Goal: Entertainment & Leisure: Consume media (video, audio)

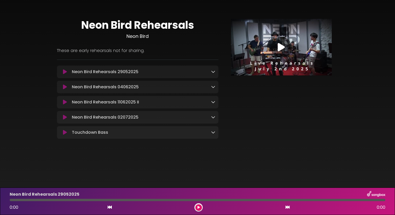
click at [63, 101] on icon at bounding box center [65, 101] width 4 height 5
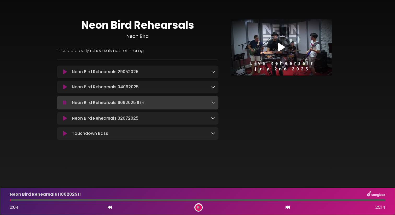
click at [18, 201] on div at bounding box center [198, 200] width 376 height 2
click at [36, 201] on div "Neon Bird Rehearsals 11062025 II 0:35 25:14" at bounding box center [198, 201] width 382 height 21
click at [34, 200] on div at bounding box center [198, 200] width 376 height 2
click at [48, 200] on div at bounding box center [198, 200] width 376 height 2
click at [82, 200] on div at bounding box center [198, 200] width 376 height 2
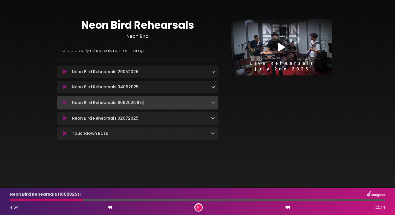
click at [77, 200] on div at bounding box center [46, 200] width 73 height 2
click at [85, 200] on div at bounding box center [198, 200] width 376 height 2
click at [92, 200] on div at bounding box center [198, 200] width 376 height 2
click at [107, 200] on div at bounding box center [198, 200] width 376 height 2
click at [117, 201] on div at bounding box center [198, 200] width 376 height 2
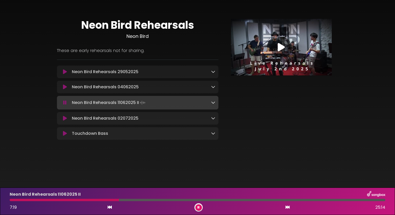
click at [124, 200] on div at bounding box center [198, 200] width 376 height 2
click at [134, 200] on div at bounding box center [198, 200] width 376 height 2
click at [131, 200] on div at bounding box center [72, 200] width 125 height 2
click at [129, 200] on div at bounding box center [70, 200] width 121 height 2
click at [147, 201] on div at bounding box center [198, 200] width 376 height 2
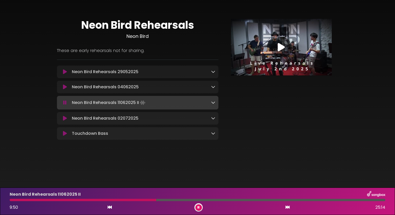
click at [159, 201] on div "Neon Bird Rehearsals 11062025 II 9:50 25:14" at bounding box center [198, 201] width 382 height 21
click at [159, 201] on div "Neon Bird Rehearsals 11062025 II 9:51 25:14" at bounding box center [198, 201] width 382 height 21
click at [161, 200] on div at bounding box center [198, 200] width 376 height 2
click at [164, 200] on div at bounding box center [198, 200] width 376 height 2
click at [167, 200] on div at bounding box center [198, 200] width 376 height 2
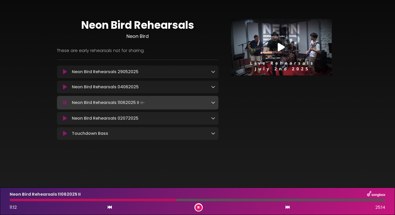
click at [179, 201] on div at bounding box center [198, 200] width 376 height 2
click at [181, 200] on div at bounding box center [198, 200] width 376 height 2
click at [184, 200] on div at bounding box center [198, 200] width 376 height 2
click at [182, 200] on div at bounding box center [97, 200] width 175 height 2
click at [181, 201] on div at bounding box center [96, 200] width 173 height 2
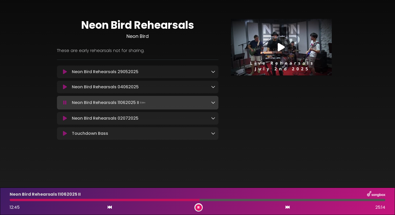
click at [196, 200] on div at bounding box center [105, 200] width 190 height 2
click at [211, 200] on div at bounding box center [198, 200] width 376 height 2
click at [221, 200] on div at bounding box center [198, 200] width 376 height 2
click at [226, 200] on div at bounding box center [198, 200] width 376 height 2
click at [235, 201] on div "Neon Bird Rehearsals 11062025 II 14:34 25:14" at bounding box center [198, 201] width 382 height 21
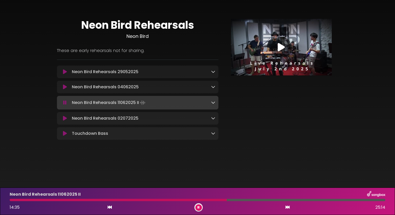
click at [236, 200] on div at bounding box center [198, 200] width 376 height 2
click at [243, 201] on div at bounding box center [198, 200] width 376 height 2
click at [249, 201] on div at bounding box center [198, 200] width 376 height 2
click at [253, 201] on div at bounding box center [198, 200] width 376 height 2
click at [257, 201] on div at bounding box center [198, 200] width 376 height 2
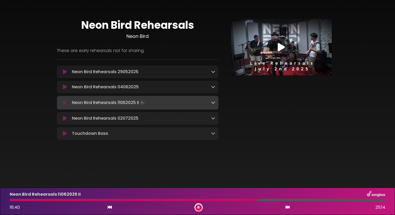
click at [259, 201] on div at bounding box center [198, 200] width 376 height 2
click at [278, 201] on div at bounding box center [198, 200] width 376 height 2
click at [284, 200] on div at bounding box center [198, 200] width 376 height 2
click at [288, 200] on div at bounding box center [198, 200] width 376 height 2
click at [294, 200] on div at bounding box center [198, 200] width 376 height 2
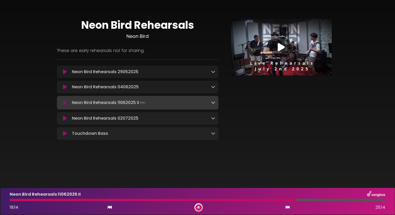
click at [305, 199] on div at bounding box center [198, 200] width 376 height 2
click at [325, 200] on div at bounding box center [198, 200] width 376 height 2
click at [334, 200] on div at bounding box center [198, 200] width 376 height 2
click at [66, 89] on icon at bounding box center [65, 86] width 4 height 5
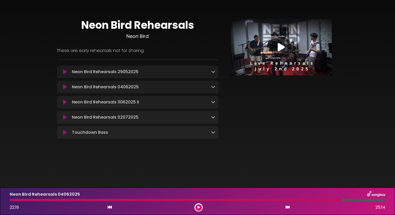
click at [196, 206] on button at bounding box center [198, 207] width 7 height 7
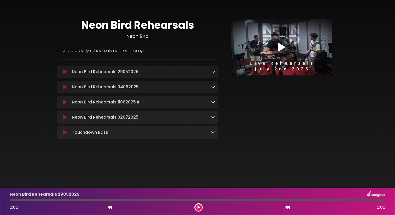
click at [62, 86] on button at bounding box center [65, 86] width 10 height 5
click at [196, 206] on button at bounding box center [198, 207] width 7 height 7
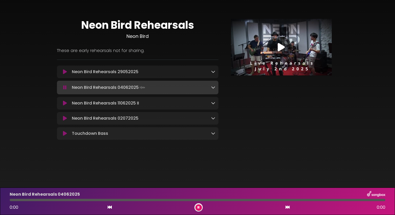
click at [65, 90] on icon at bounding box center [64, 87] width 3 height 5
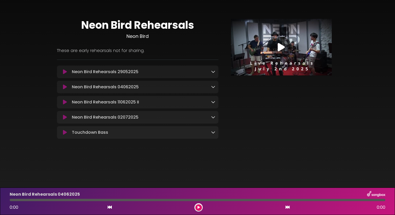
click at [66, 86] on icon at bounding box center [65, 86] width 4 height 5
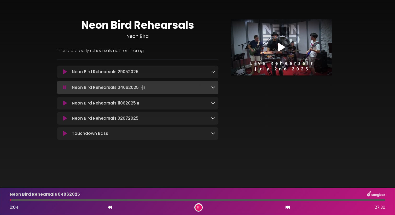
click at [18, 200] on div at bounding box center [198, 200] width 376 height 2
click at [25, 201] on div at bounding box center [198, 200] width 376 height 2
click at [33, 200] on div at bounding box center [198, 200] width 376 height 2
click at [43, 200] on div at bounding box center [198, 200] width 376 height 2
click at [64, 200] on div at bounding box center [198, 200] width 376 height 2
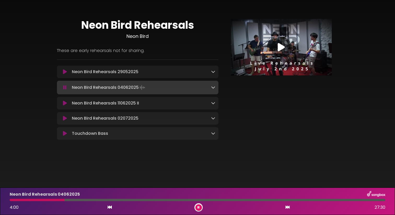
click at [86, 199] on div at bounding box center [198, 200] width 376 height 2
click at [97, 200] on div at bounding box center [198, 200] width 376 height 2
click at [117, 200] on div at bounding box center [198, 200] width 376 height 2
click at [126, 200] on div at bounding box center [198, 200] width 376 height 2
click at [64, 72] on icon at bounding box center [65, 71] width 4 height 5
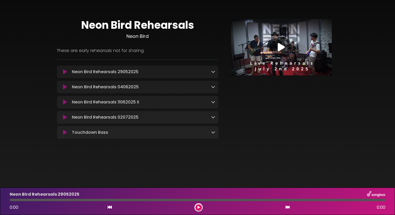
click at [61, 72] on button at bounding box center [65, 71] width 10 height 5
click at [199, 205] on button at bounding box center [198, 207] width 7 height 7
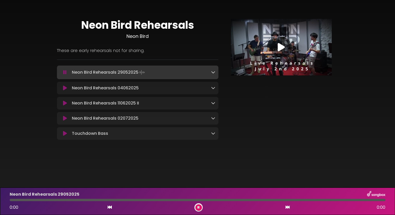
click at [66, 74] on icon at bounding box center [64, 72] width 3 height 5
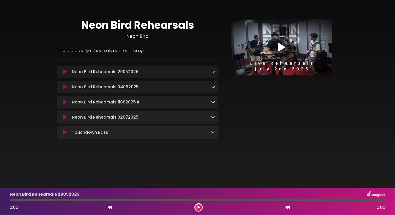
click at [66, 74] on icon at bounding box center [65, 71] width 4 height 5
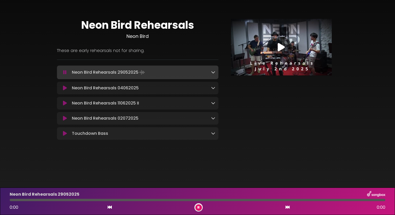
click at [27, 104] on div "Neon Bird Rehearsals Neon Bird These are early rehearsals not for sharing." at bounding box center [197, 77] width 345 height 142
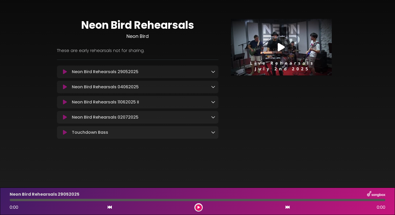
click at [65, 71] on icon at bounding box center [65, 71] width 4 height 5
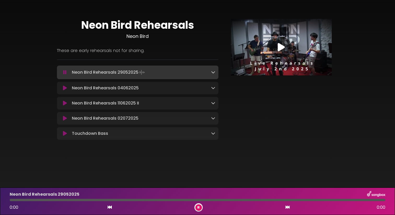
click at [63, 71] on button at bounding box center [65, 72] width 10 height 5
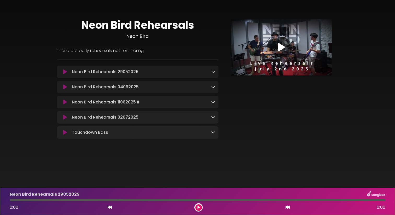
click at [63, 71] on icon at bounding box center [65, 71] width 4 height 5
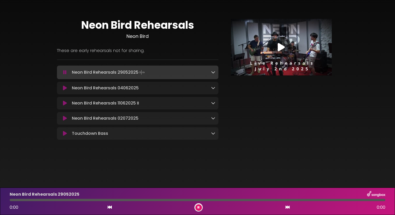
click at [66, 72] on icon at bounding box center [64, 72] width 3 height 5
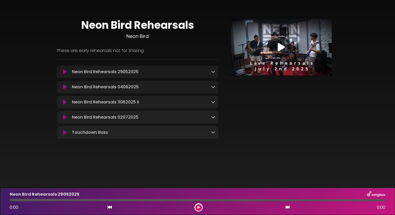
click at [66, 72] on icon at bounding box center [65, 71] width 4 height 5
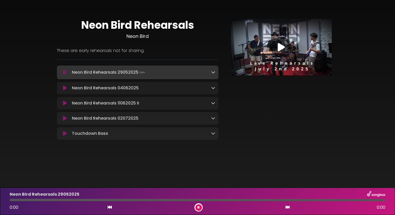
click at [15, 201] on div at bounding box center [198, 200] width 376 height 2
click at [196, 207] on button at bounding box center [198, 207] width 7 height 7
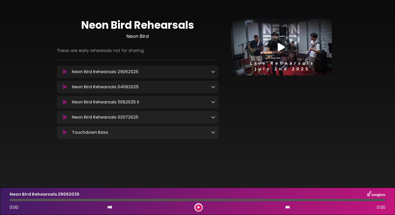
click at [196, 207] on button at bounding box center [198, 207] width 7 height 7
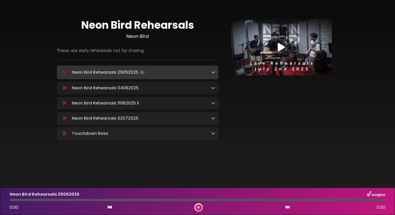
click at [212, 73] on icon at bounding box center [213, 72] width 4 height 4
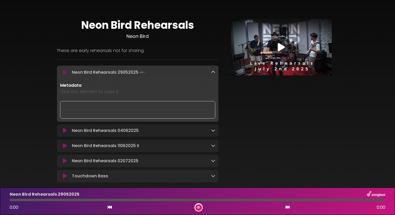
click at [212, 73] on icon at bounding box center [213, 72] width 4 height 4
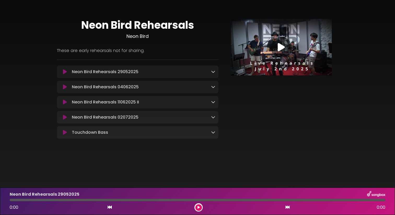
click at [65, 72] on icon at bounding box center [65, 71] width 4 height 5
click at [201, 206] on button at bounding box center [198, 207] width 7 height 7
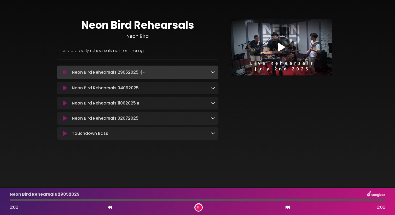
click at [196, 207] on button at bounding box center [198, 207] width 7 height 7
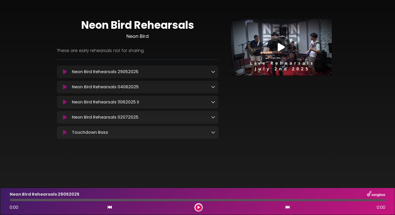
click at [65, 71] on icon at bounding box center [65, 71] width 4 height 5
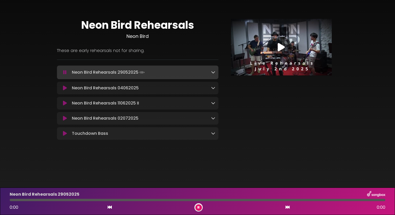
click at [199, 207] on icon at bounding box center [198, 207] width 2 height 3
click at [67, 70] on button at bounding box center [65, 72] width 10 height 5
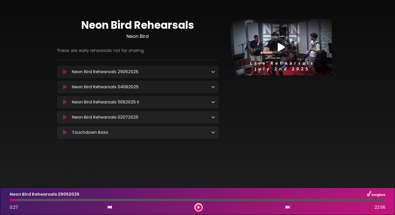
click at [196, 207] on button at bounding box center [198, 207] width 7 height 7
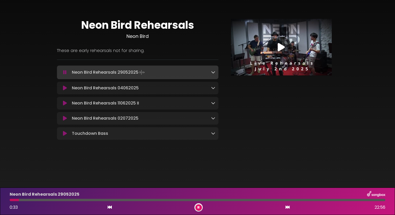
click at [29, 199] on div at bounding box center [198, 200] width 376 height 2
click at [38, 200] on div at bounding box center [198, 200] width 376 height 2
click at [41, 201] on div at bounding box center [198, 200] width 376 height 2
click at [44, 200] on div at bounding box center [198, 200] width 376 height 2
click at [51, 200] on div at bounding box center [198, 200] width 376 height 2
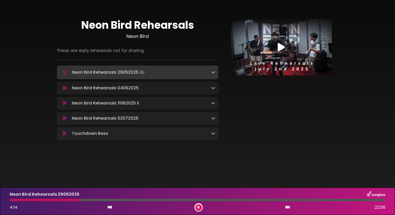
click at [83, 200] on div at bounding box center [198, 200] width 376 height 2
click at [89, 200] on div at bounding box center [198, 200] width 376 height 2
click at [93, 201] on div at bounding box center [198, 200] width 376 height 2
click at [197, 207] on button at bounding box center [198, 207] width 7 height 7
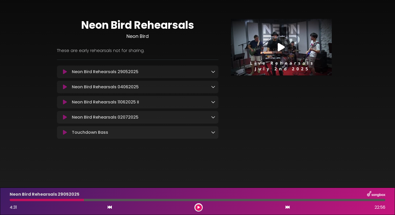
click at [197, 205] on button at bounding box center [198, 207] width 7 height 7
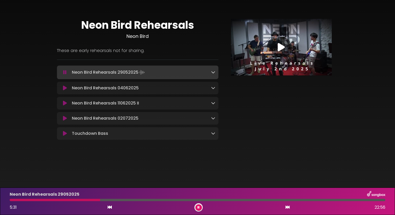
click at [115, 201] on div at bounding box center [198, 200] width 376 height 2
click at [130, 201] on div at bounding box center [198, 200] width 376 height 2
click at [134, 199] on div at bounding box center [198, 200] width 376 height 2
click at [145, 200] on div at bounding box center [198, 200] width 376 height 2
click at [141, 200] on div at bounding box center [77, 200] width 135 height 2
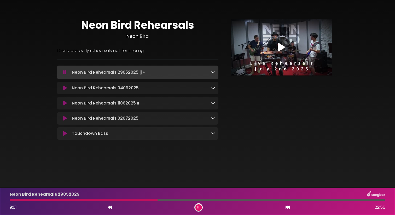
click at [163, 201] on div "Neon Bird Rehearsals 29052025 9:01 22:56" at bounding box center [198, 201] width 382 height 21
click at [164, 201] on div at bounding box center [198, 200] width 376 height 2
click at [161, 200] on div at bounding box center [87, 200] width 155 height 2
click at [169, 200] on div at bounding box center [198, 200] width 376 height 2
click at [174, 200] on div at bounding box center [198, 200] width 376 height 2
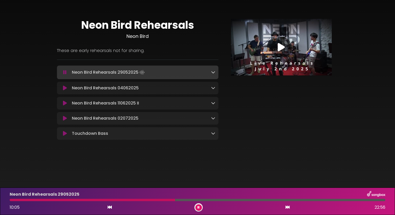
click at [177, 200] on div at bounding box center [198, 200] width 376 height 2
click at [190, 201] on div at bounding box center [198, 200] width 376 height 2
click at [202, 201] on div at bounding box center [198, 200] width 376 height 2
click at [204, 201] on div at bounding box center [198, 200] width 376 height 2
click at [215, 200] on div at bounding box center [198, 200] width 376 height 2
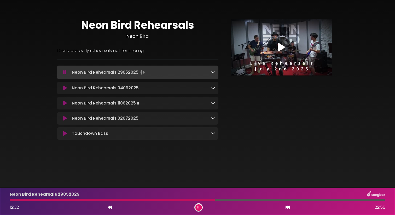
click at [218, 201] on div at bounding box center [198, 200] width 376 height 2
click at [278, 45] on icon at bounding box center [281, 47] width 7 height 9
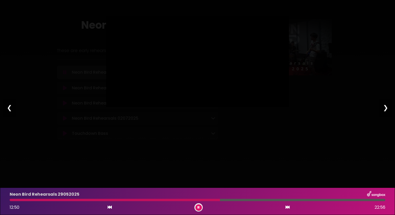
click at [197, 207] on icon at bounding box center [198, 207] width 2 height 3
type input "****"
